Goal: Task Accomplishment & Management: Manage account settings

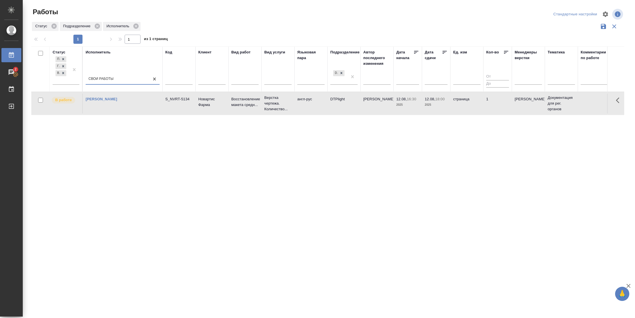
click at [467, 109] on td "страница" at bounding box center [466, 104] width 33 height 20
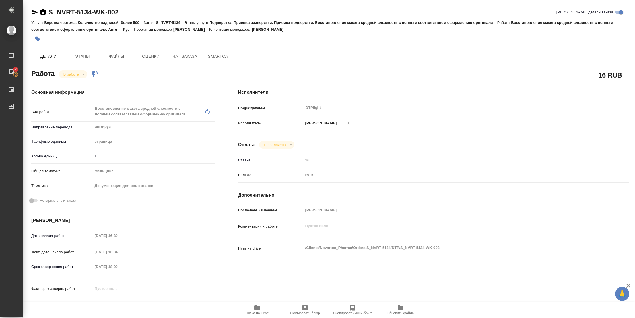
click at [269, 212] on span "Папка на Drive" at bounding box center [257, 309] width 41 height 11
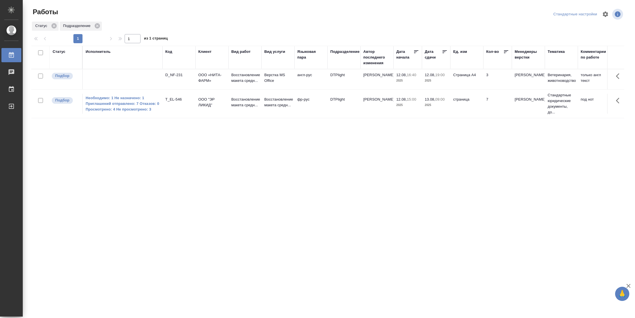
click at [457, 90] on tr "Подбор D_NF-231 ООО «НИТА-ФАРМ» Восстановление макета средн... Верстка MS Offic…" at bounding box center [581, 79] width 1101 height 20
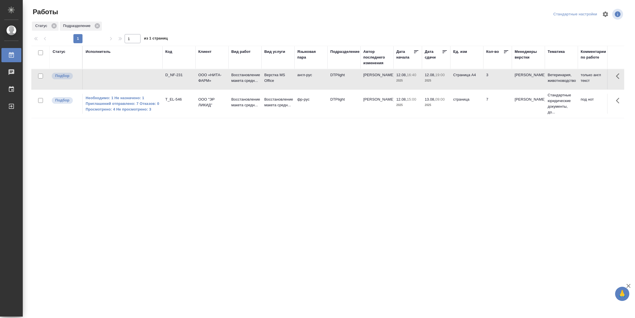
click at [457, 90] on tr "Подбор D_NF-231 ООО «НИТА-ФАРМ» Восстановление макета средн... Верстка MS Offic…" at bounding box center [581, 79] width 1101 height 20
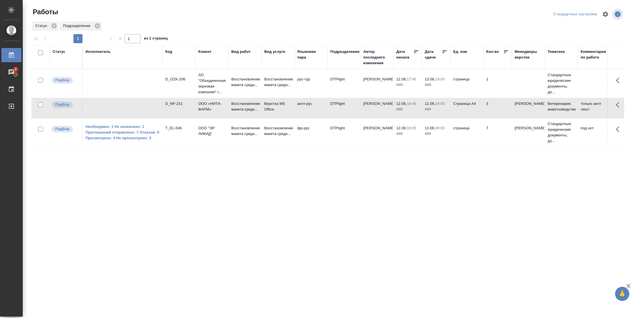
click at [63, 49] on div "Статус" at bounding box center [59, 52] width 13 height 6
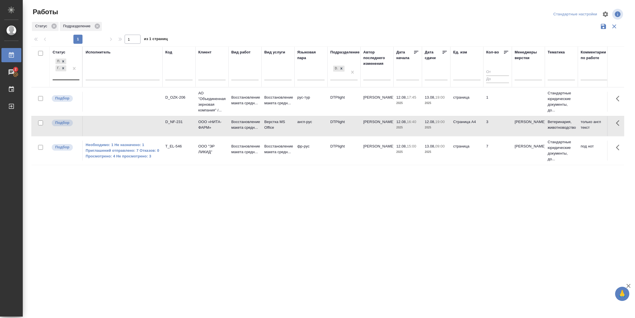
click at [73, 75] on div at bounding box center [74, 68] width 10 height 22
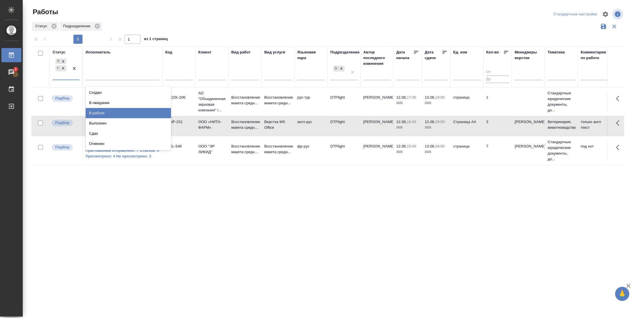
click at [99, 111] on div "В работе" at bounding box center [128, 113] width 85 height 10
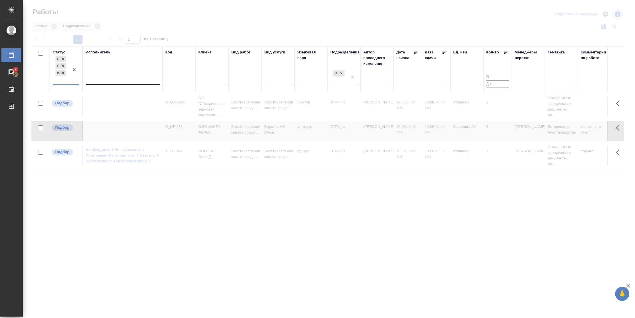
click at [116, 79] on div at bounding box center [123, 79] width 74 height 8
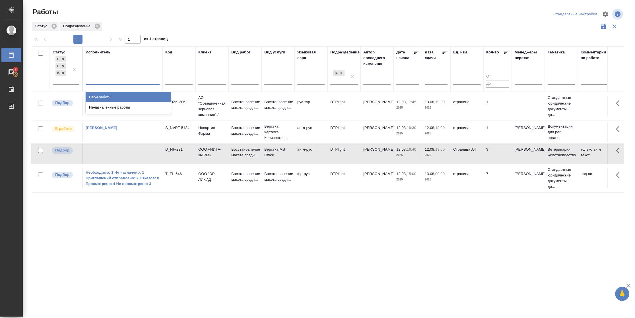
click at [113, 97] on div "Свои работы" at bounding box center [128, 97] width 85 height 10
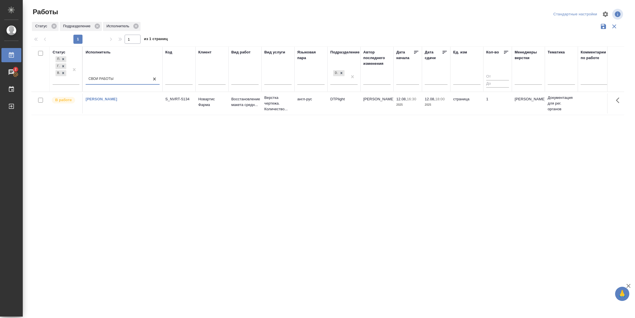
click at [432, 109] on td "12.08, 18:00 2025" at bounding box center [436, 104] width 28 height 20
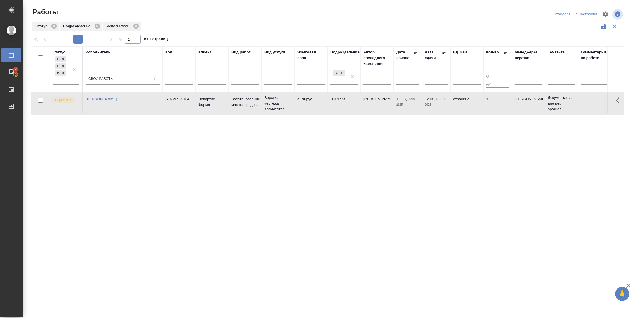
click at [432, 109] on td "12.08, 18:00 2025" at bounding box center [436, 104] width 28 height 20
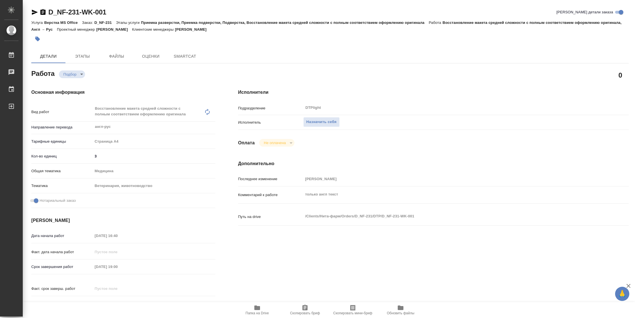
type textarea "x"
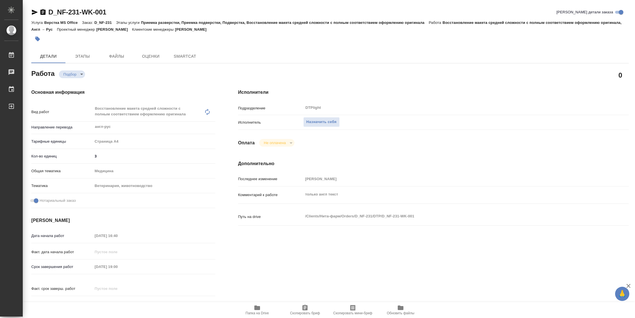
type textarea "x"
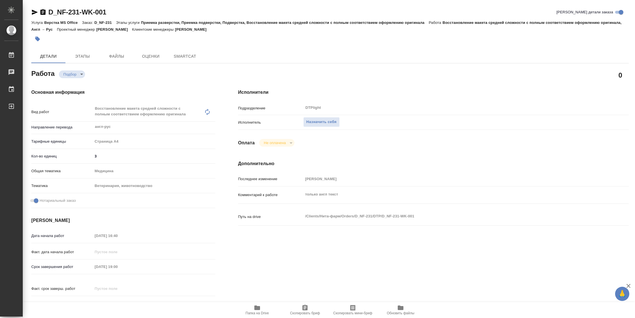
type textarea "x"
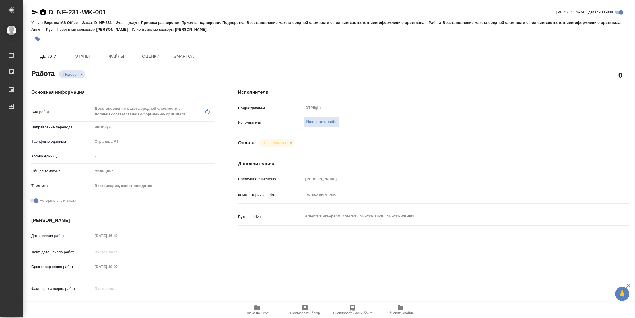
type textarea "x"
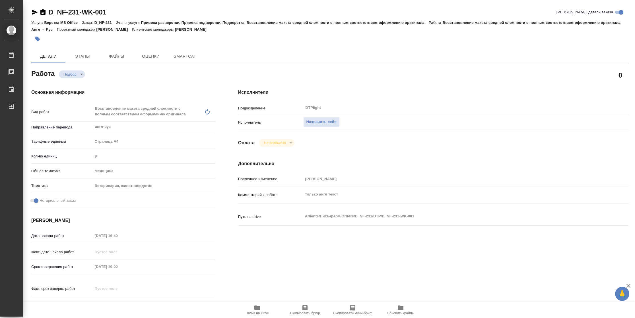
type textarea "x"
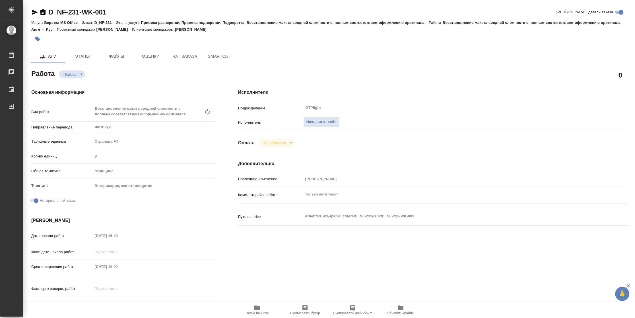
click at [265, 310] on span "Папка на Drive" at bounding box center [257, 309] width 41 height 11
type textarea "x"
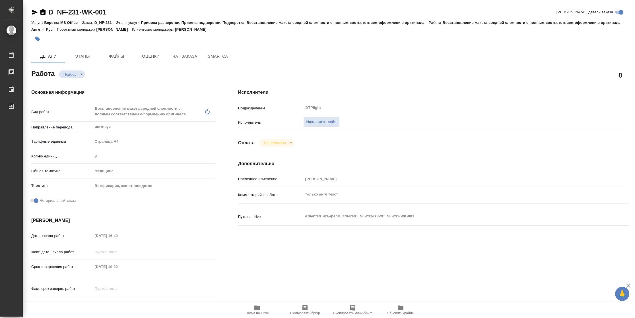
type textarea "x"
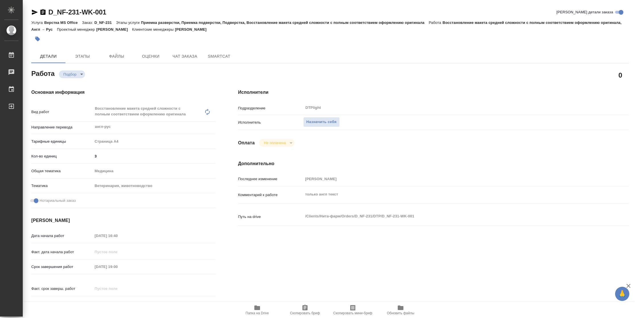
type textarea "x"
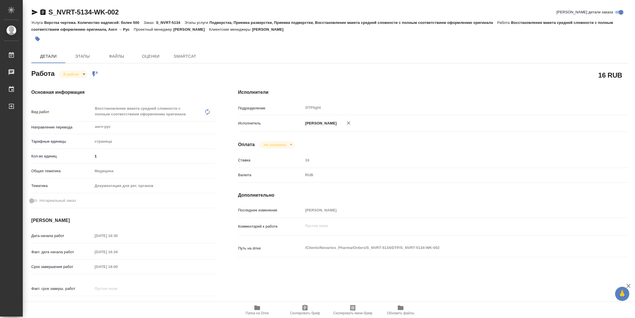
type textarea "x"
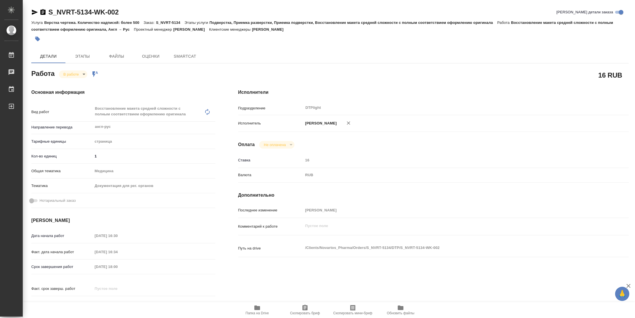
type textarea "x"
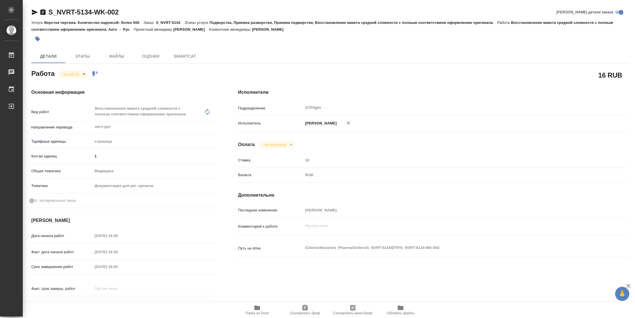
type textarea "x"
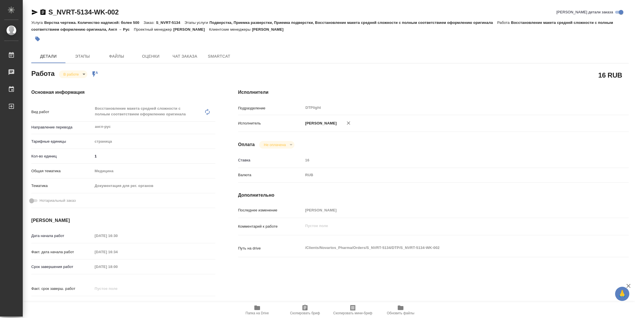
type textarea "x"
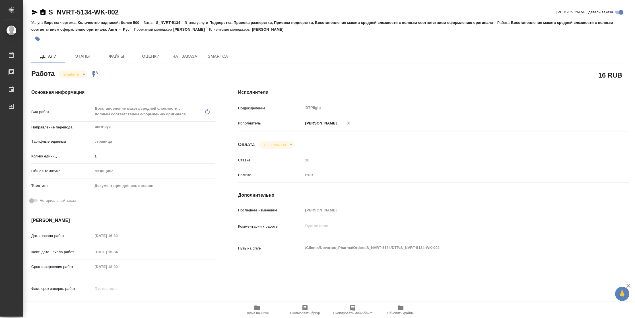
type textarea "x"
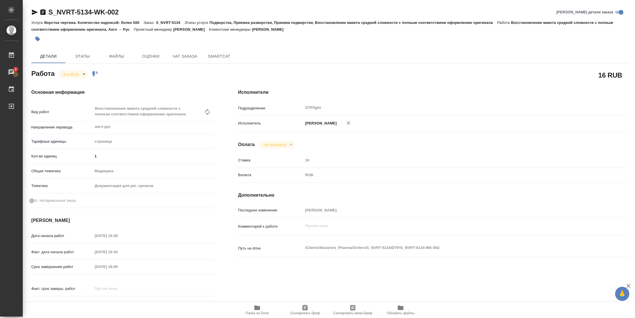
type textarea "x"
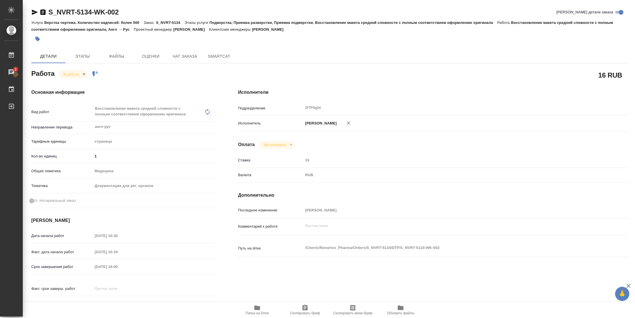
type textarea "x"
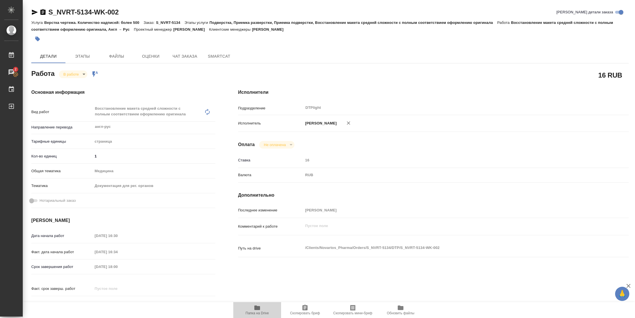
click at [250, 310] on span "Папка на Drive" at bounding box center [257, 309] width 41 height 11
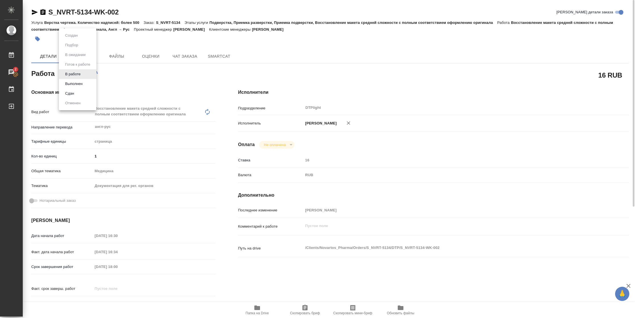
click at [74, 71] on body "🙏 .cls-1 fill:#fff; AWATERA Vasilyeva Natalia Работы 2 Чаты График Выйти S_NVRT…" at bounding box center [317, 159] width 635 height 318
click at [77, 83] on button "Выполнен" at bounding box center [73, 84] width 21 height 6
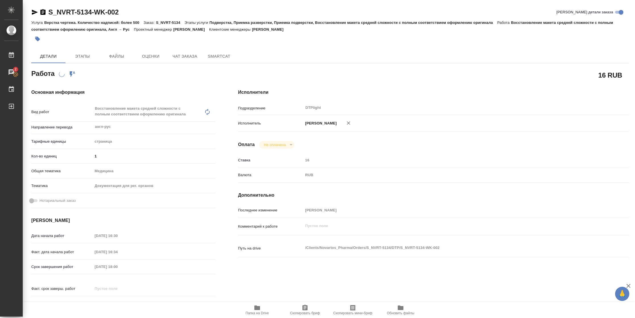
click at [32, 12] on icon "button" at bounding box center [34, 12] width 7 height 7
type textarea "x"
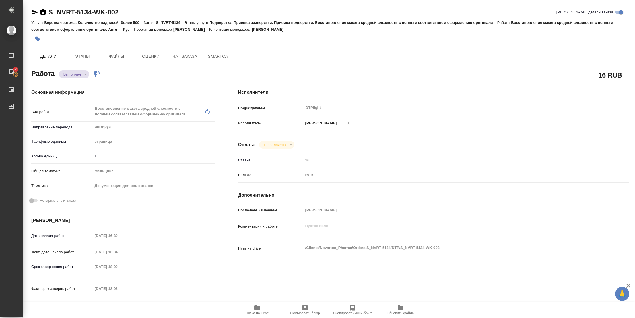
type textarea "x"
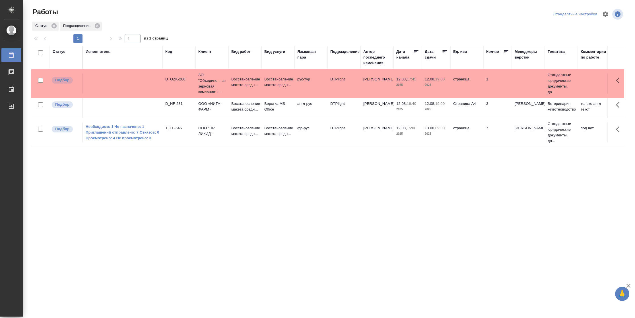
click at [455, 94] on td "Страница А4" at bounding box center [466, 84] width 33 height 20
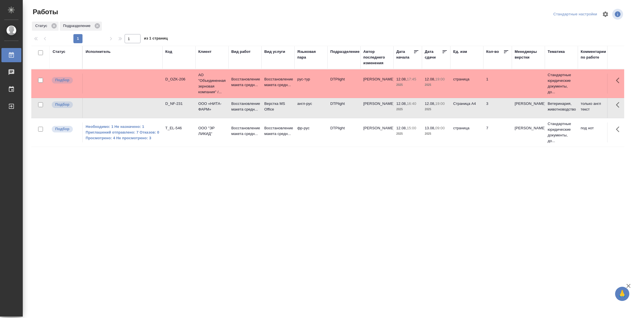
click at [455, 94] on td "Страница А4" at bounding box center [466, 84] width 33 height 20
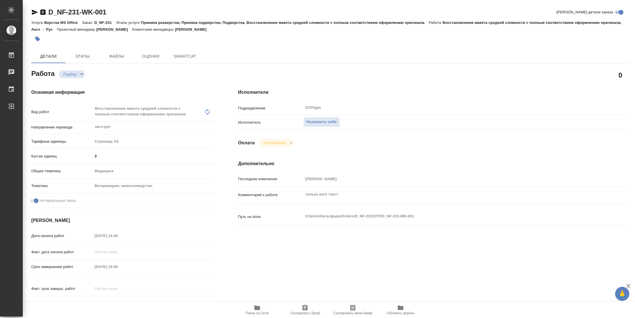
type textarea "x"
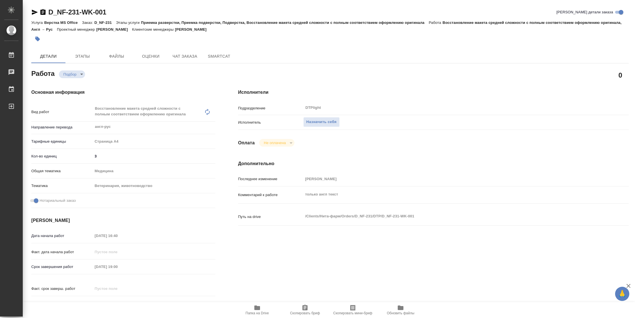
type textarea "x"
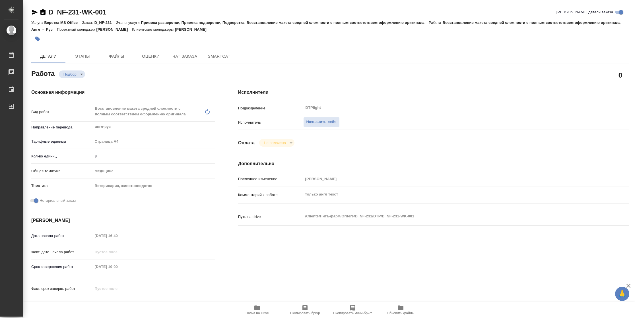
type textarea "x"
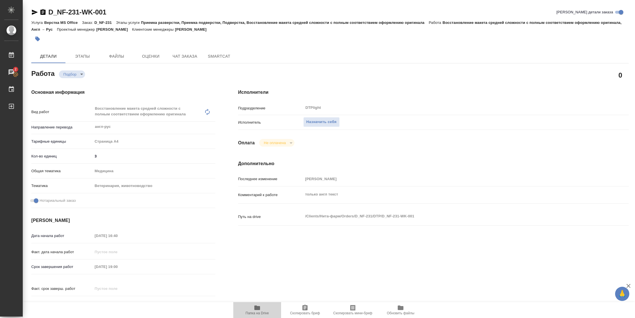
click at [265, 310] on span "Папка на Drive" at bounding box center [257, 309] width 41 height 11
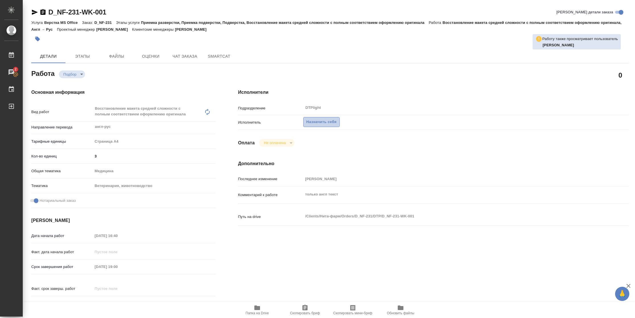
click at [315, 126] on button "Назначить себя" at bounding box center [321, 122] width 36 height 10
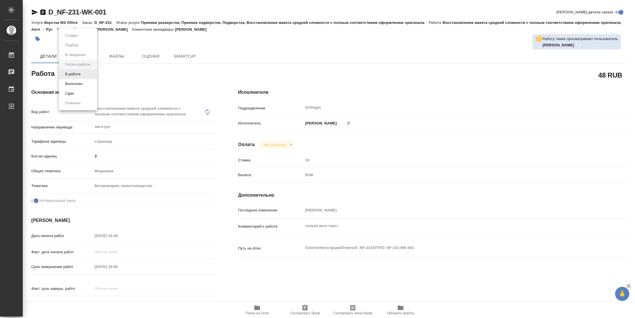
click at [85, 76] on body "🙏 .cls-1 fill:#fff; AWATERA [PERSON_NAME] Чаты График Выйти D_NF-231-WK-001 Кра…" at bounding box center [317, 159] width 635 height 318
type textarea "x"
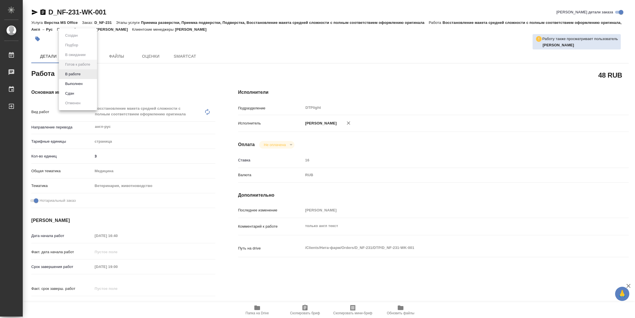
type textarea "x"
click at [85, 76] on li "В работе" at bounding box center [78, 74] width 38 height 10
type textarea "x"
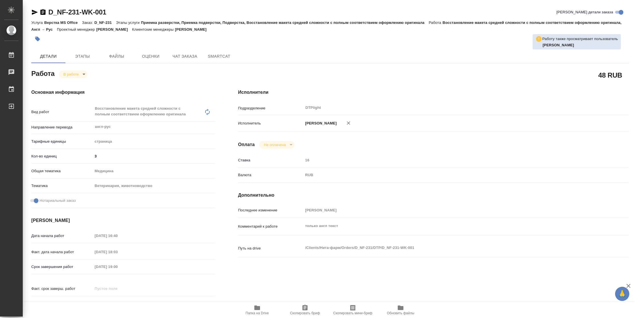
type textarea "x"
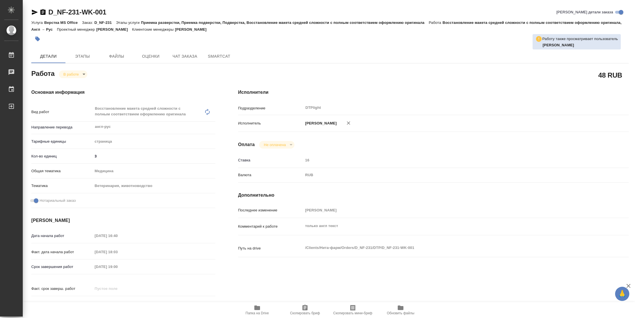
type textarea "x"
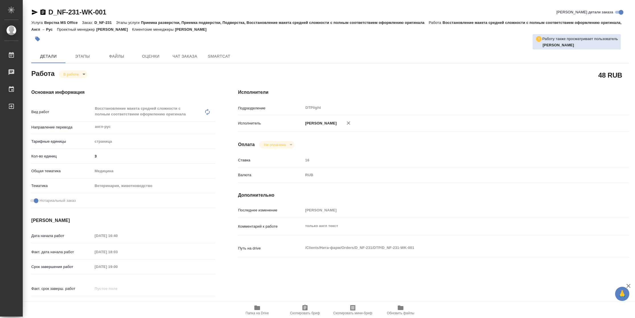
type textarea "x"
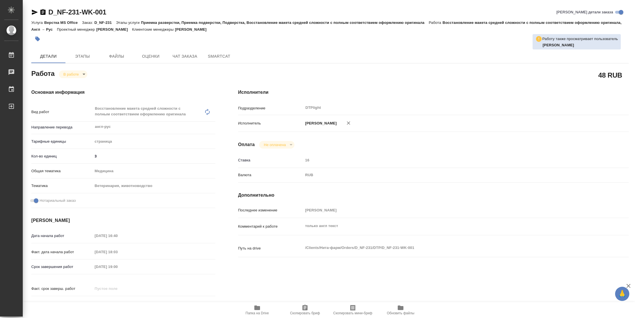
type textarea "x"
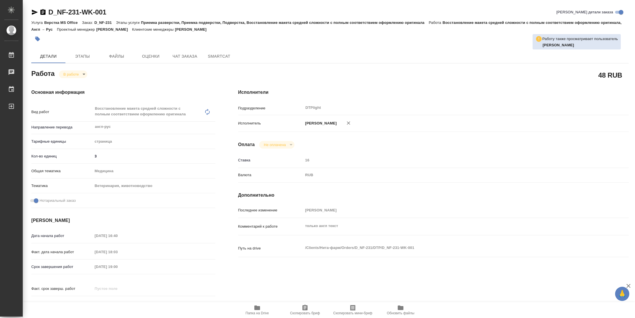
type textarea "x"
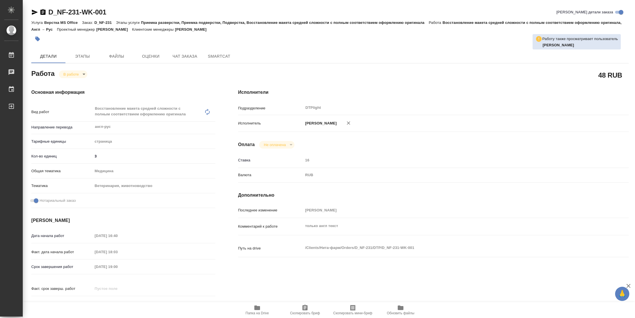
type textarea "x"
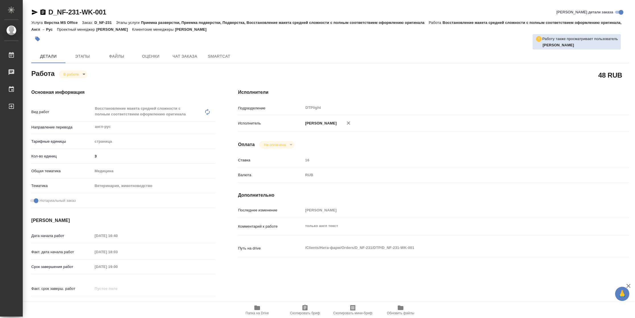
type textarea "x"
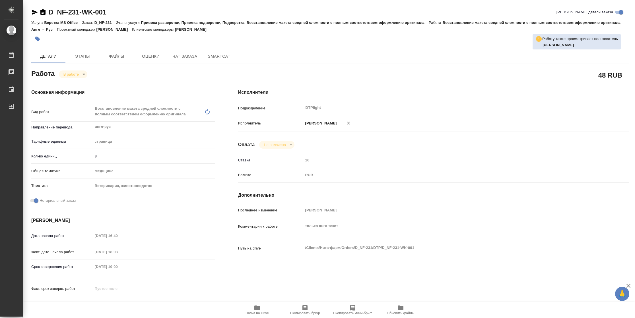
type textarea "x"
